Goal: Task Accomplishment & Management: Use online tool/utility

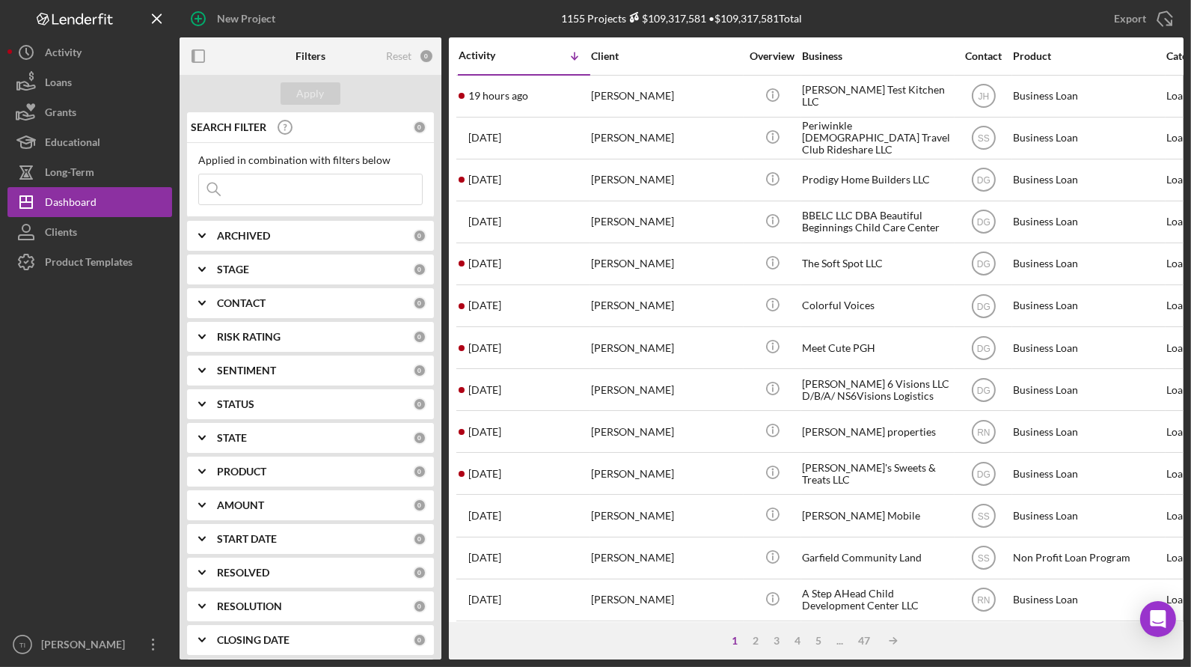
click at [304, 183] on input at bounding box center [310, 189] width 223 height 30
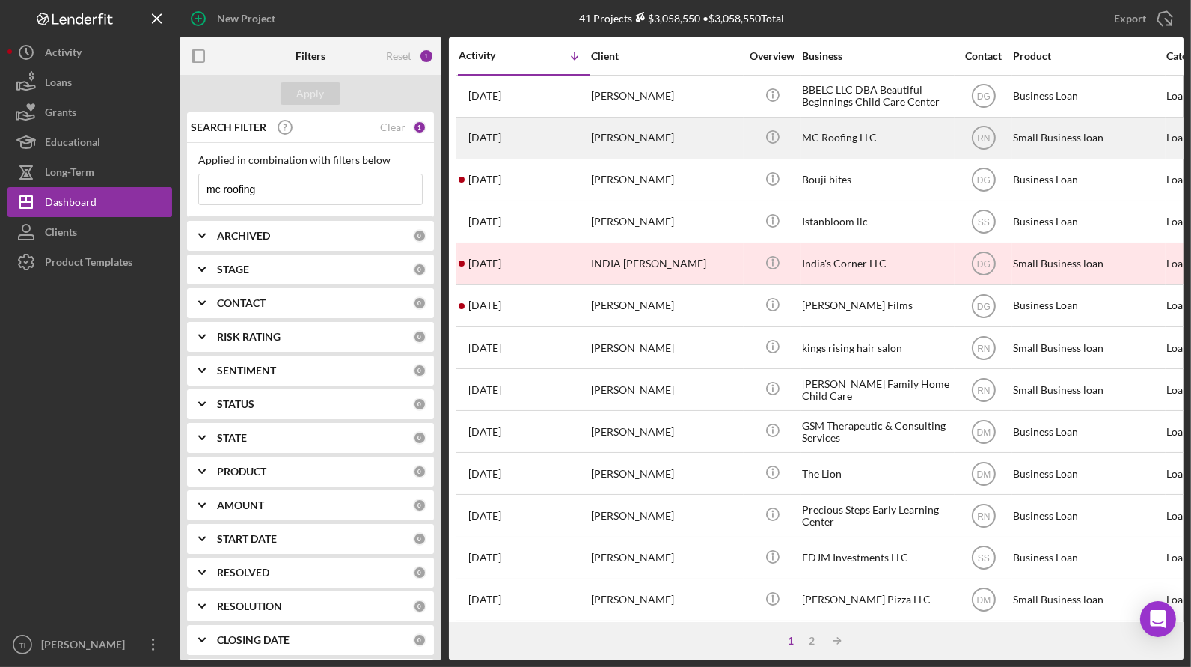
type input "mc roofing"
click at [839, 134] on div "MC Roofing LLC" at bounding box center [877, 138] width 150 height 40
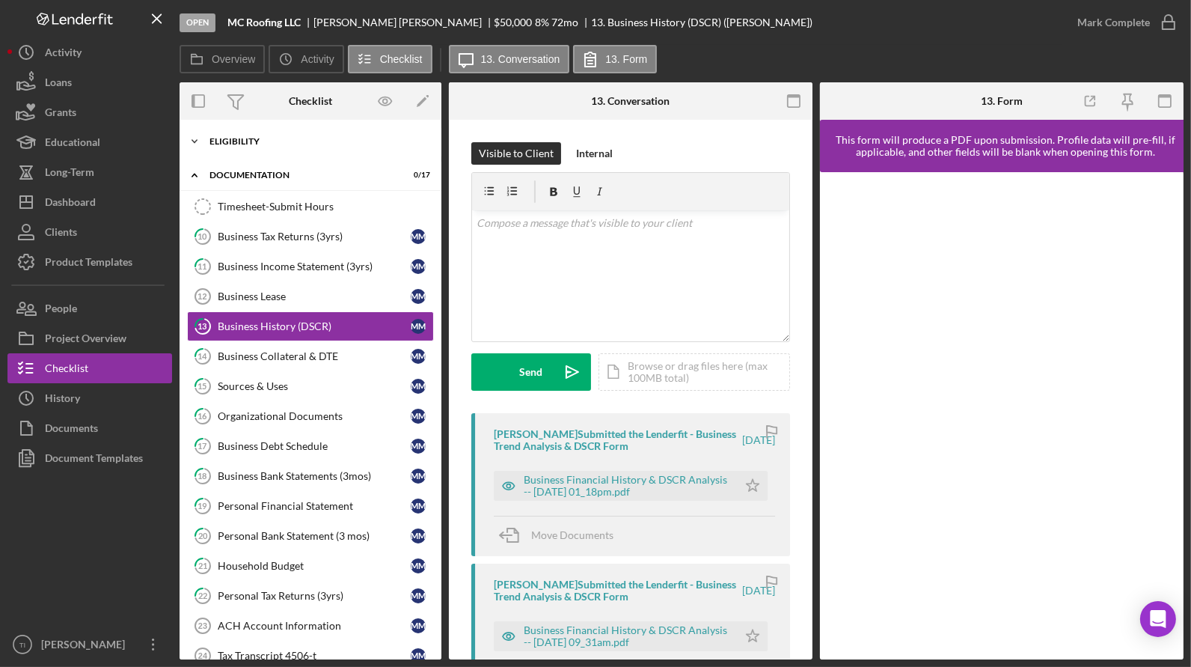
click at [200, 139] on icon "Icon/Expander" at bounding box center [195, 141] width 30 height 30
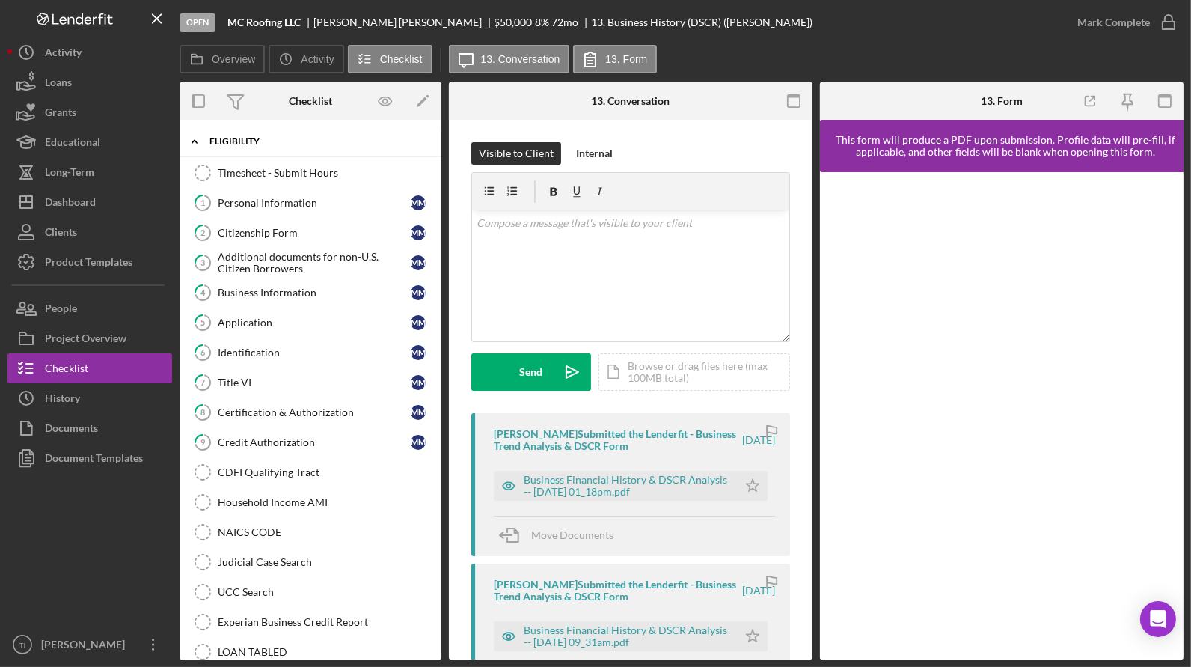
click at [197, 140] on icon "Icon/Expander" at bounding box center [195, 141] width 30 height 30
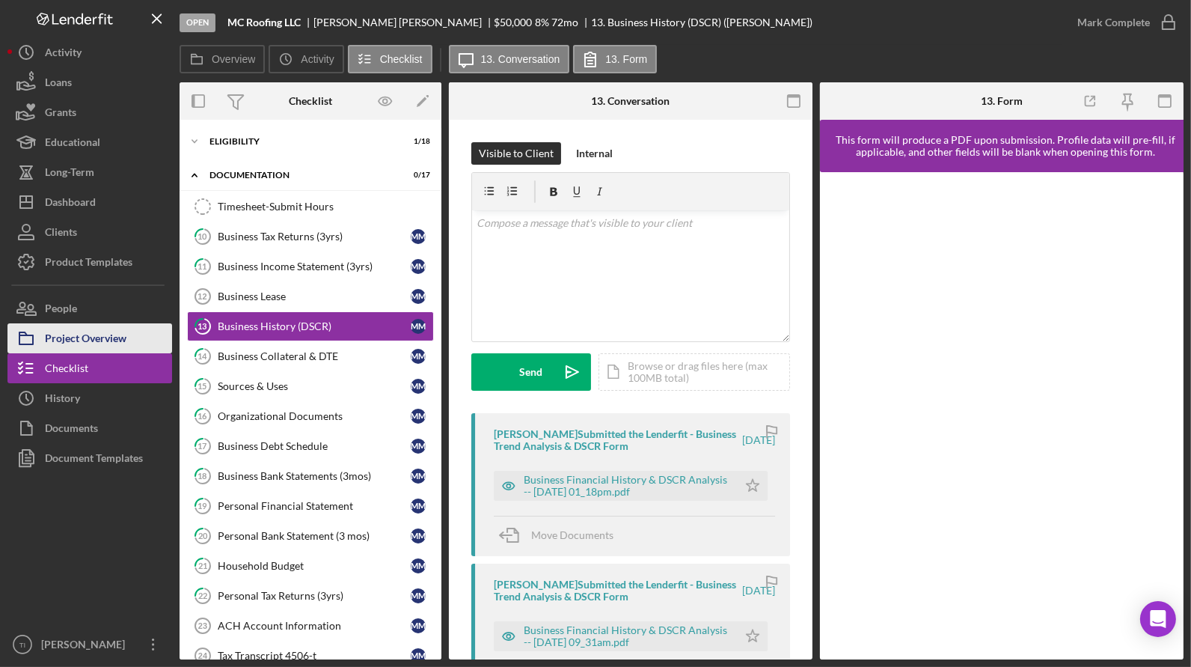
click at [114, 334] on div "Project Overview" at bounding box center [86, 340] width 82 height 34
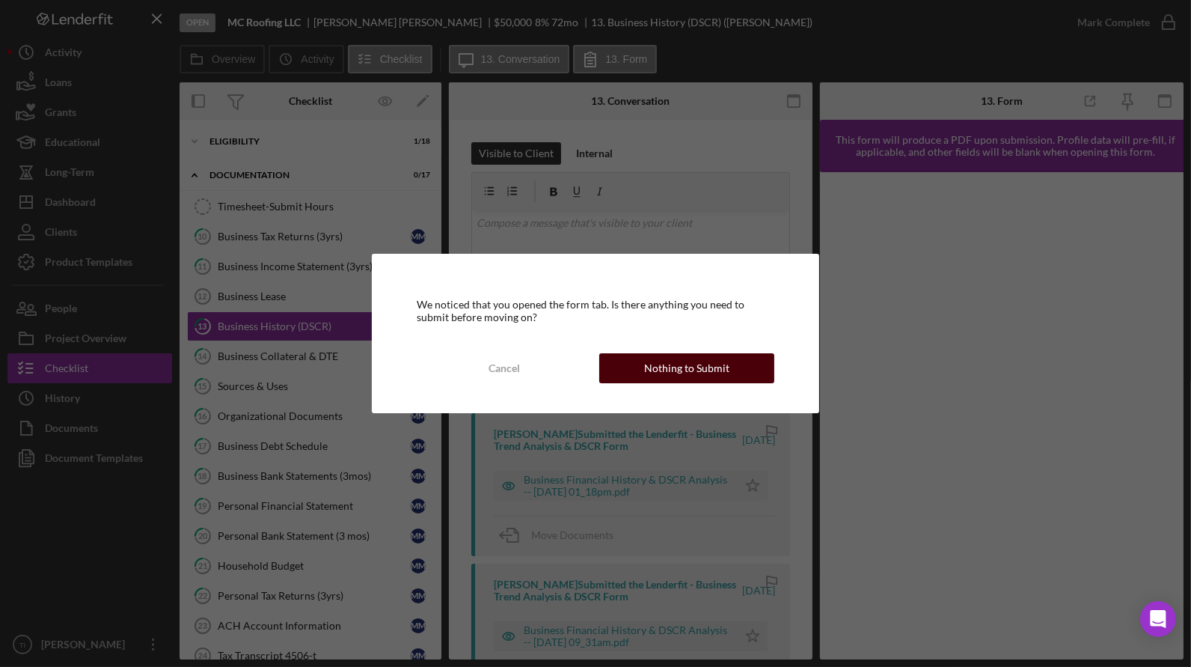
click at [673, 368] on div "Nothing to Submit" at bounding box center [686, 368] width 85 height 30
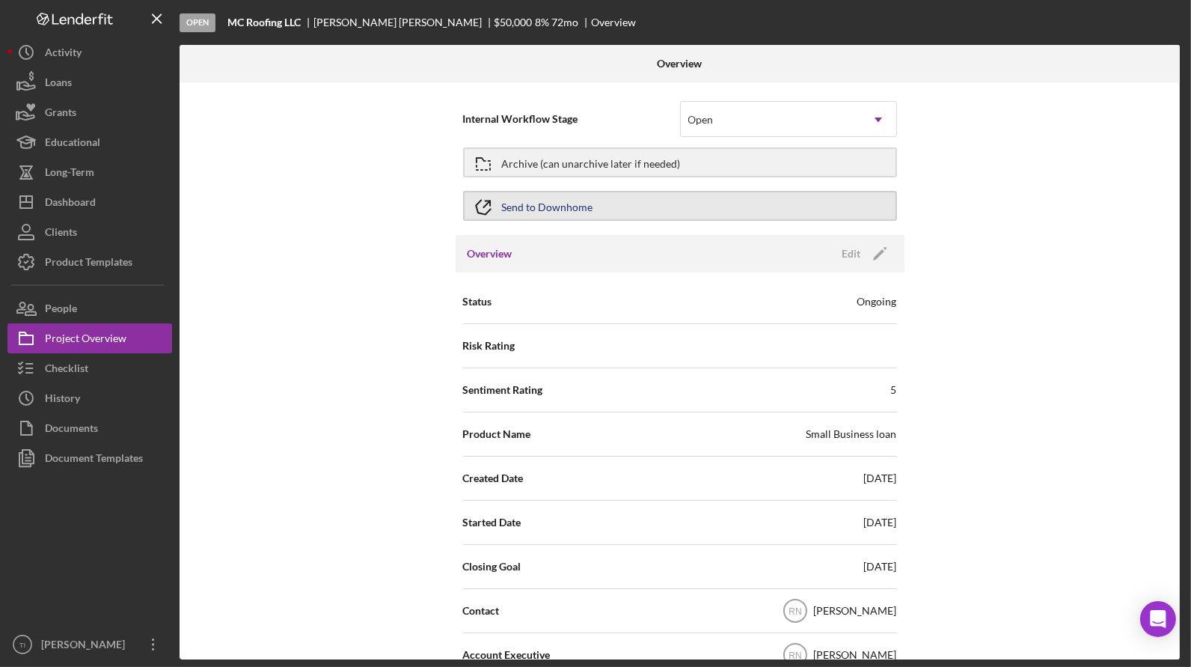
click at [781, 212] on button "Send to Downhome" at bounding box center [680, 206] width 434 height 30
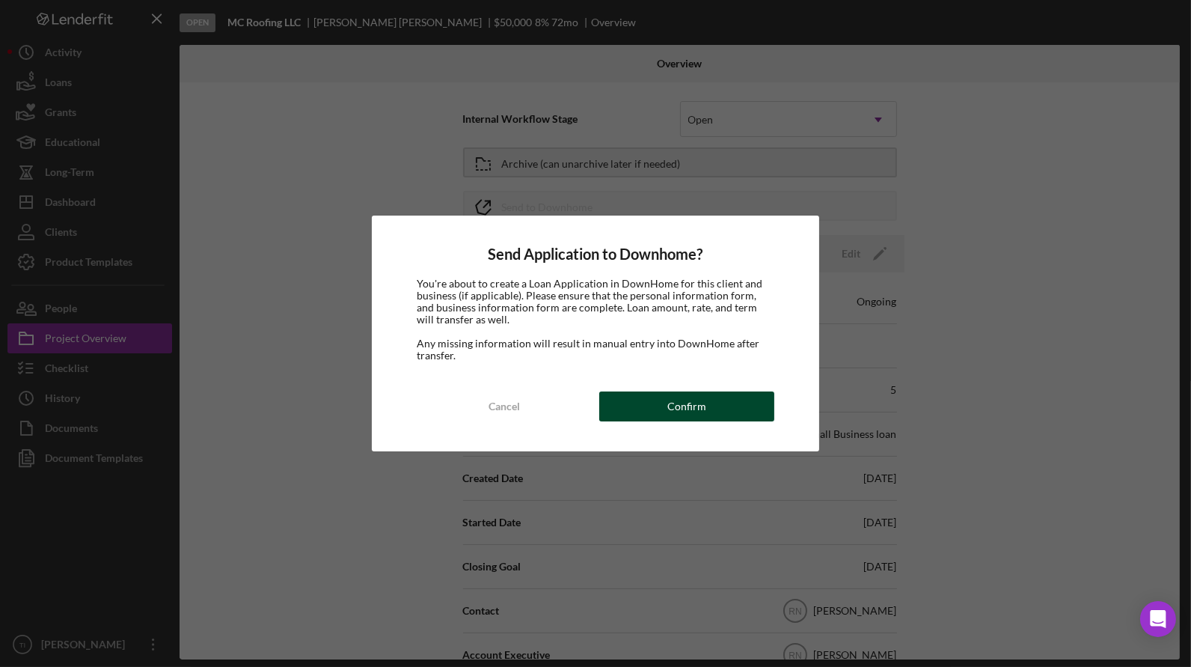
click at [708, 405] on button "Confirm" at bounding box center [686, 406] width 175 height 30
